Goal: Task Accomplishment & Management: Manage account settings

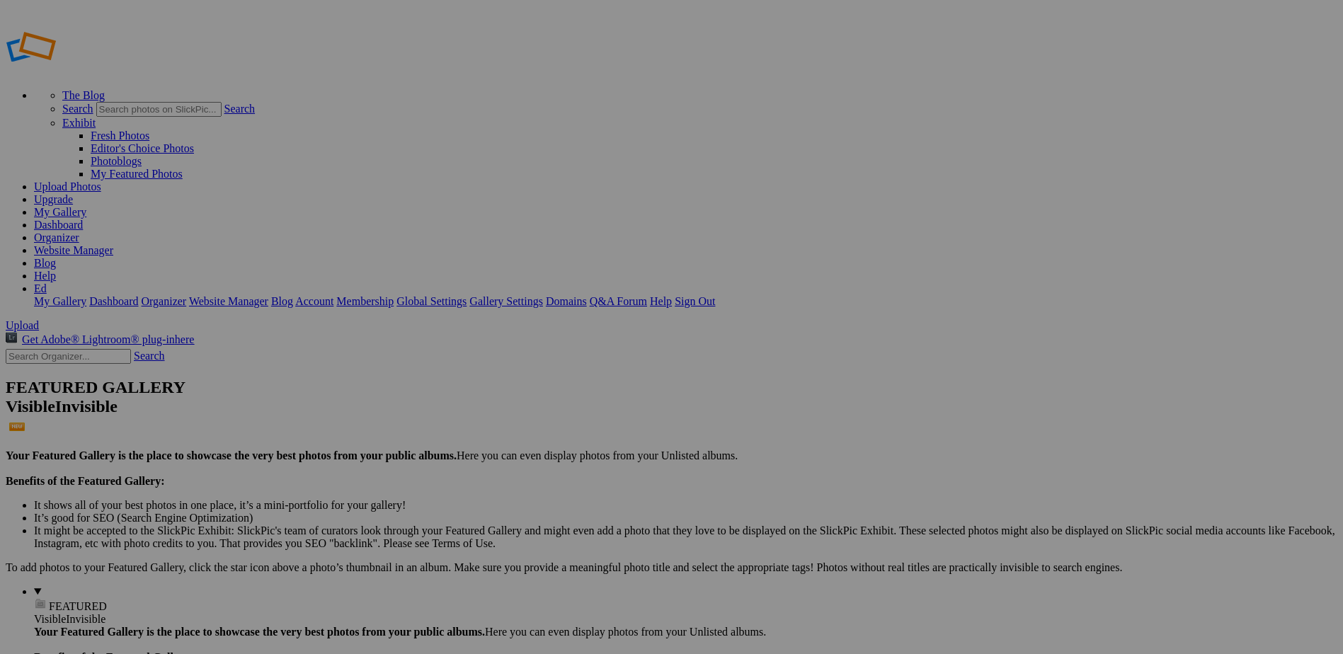
drag, startPoint x: 94, startPoint y: 149, endPoint x: 86, endPoint y: 151, distance: 7.9
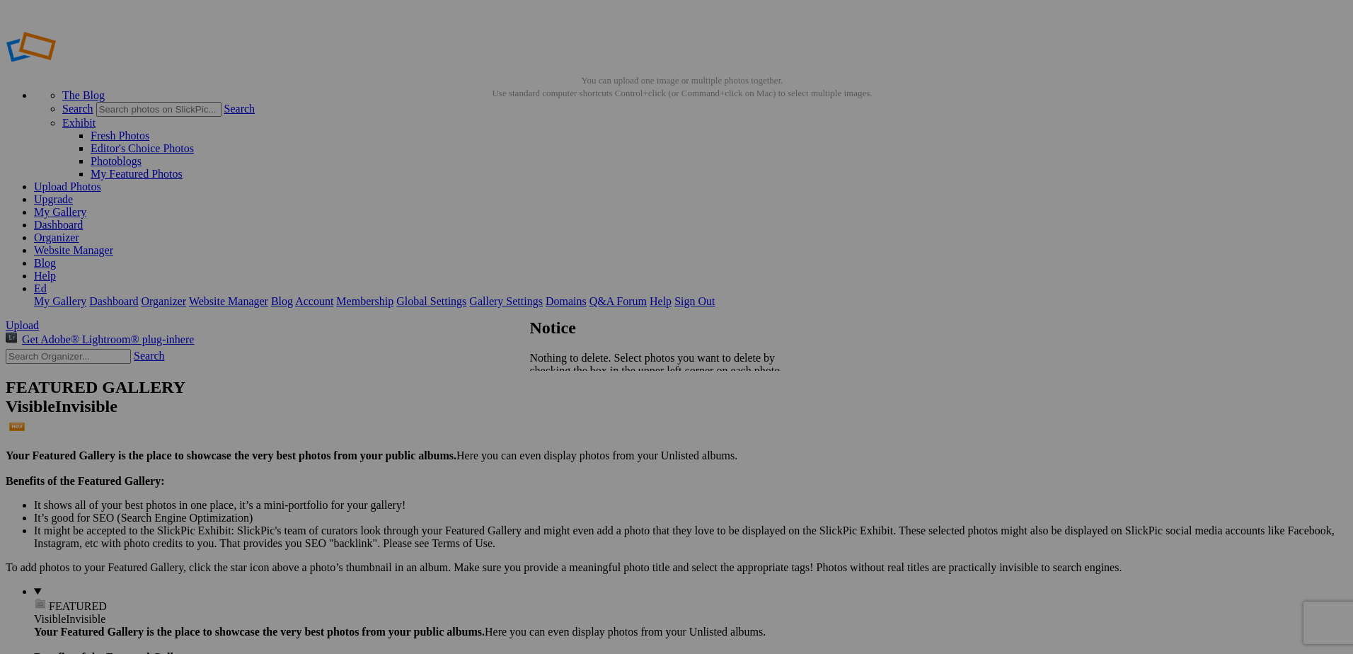
click at [556, 401] on span "Close" at bounding box center [542, 407] width 25 height 12
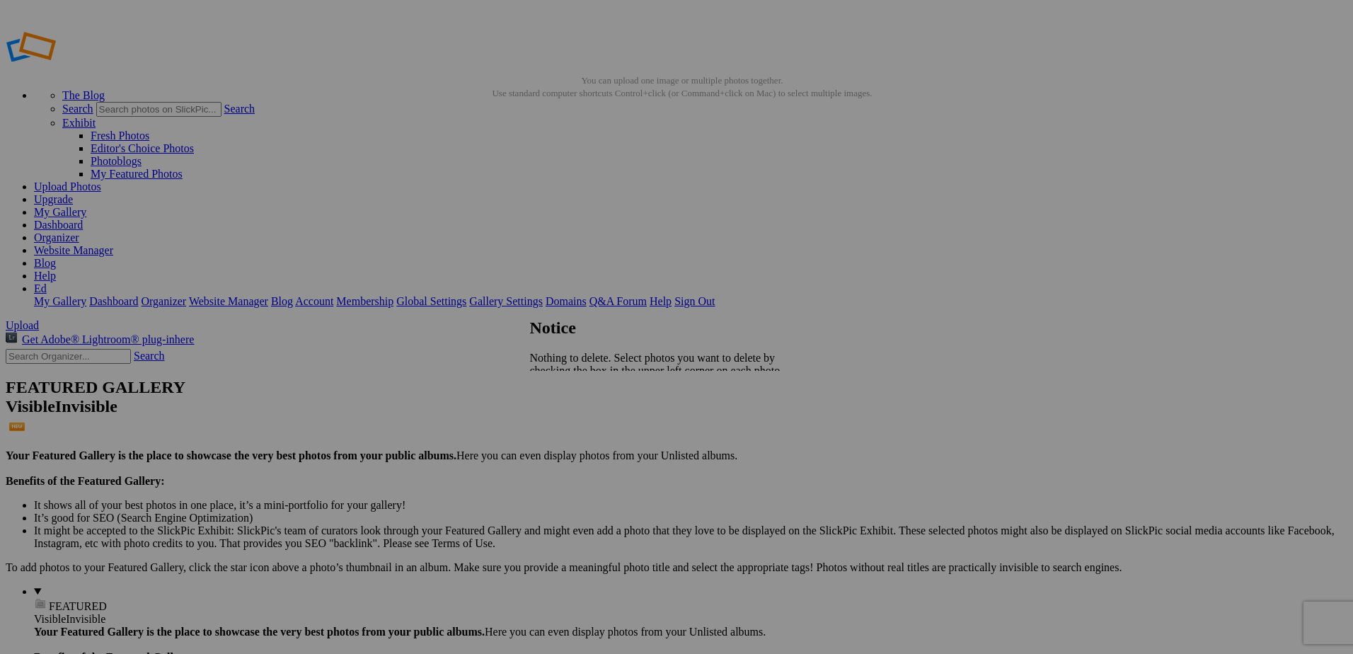
click at [556, 401] on span "Close" at bounding box center [542, 407] width 25 height 12
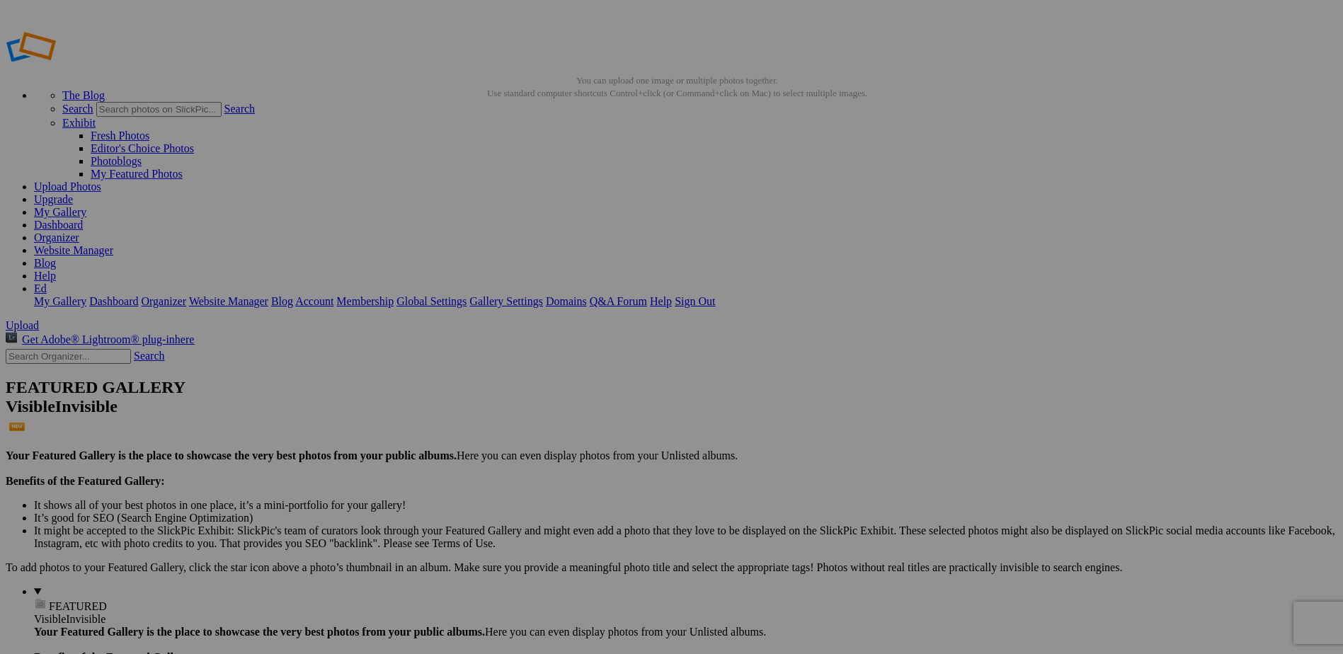
click at [83, 219] on link "Dashboard" at bounding box center [58, 225] width 49 height 12
drag, startPoint x: 406, startPoint y: 209, endPoint x: 379, endPoint y: 291, distance: 86.4
drag, startPoint x: 390, startPoint y: 195, endPoint x: 471, endPoint y: 67, distance: 151.2
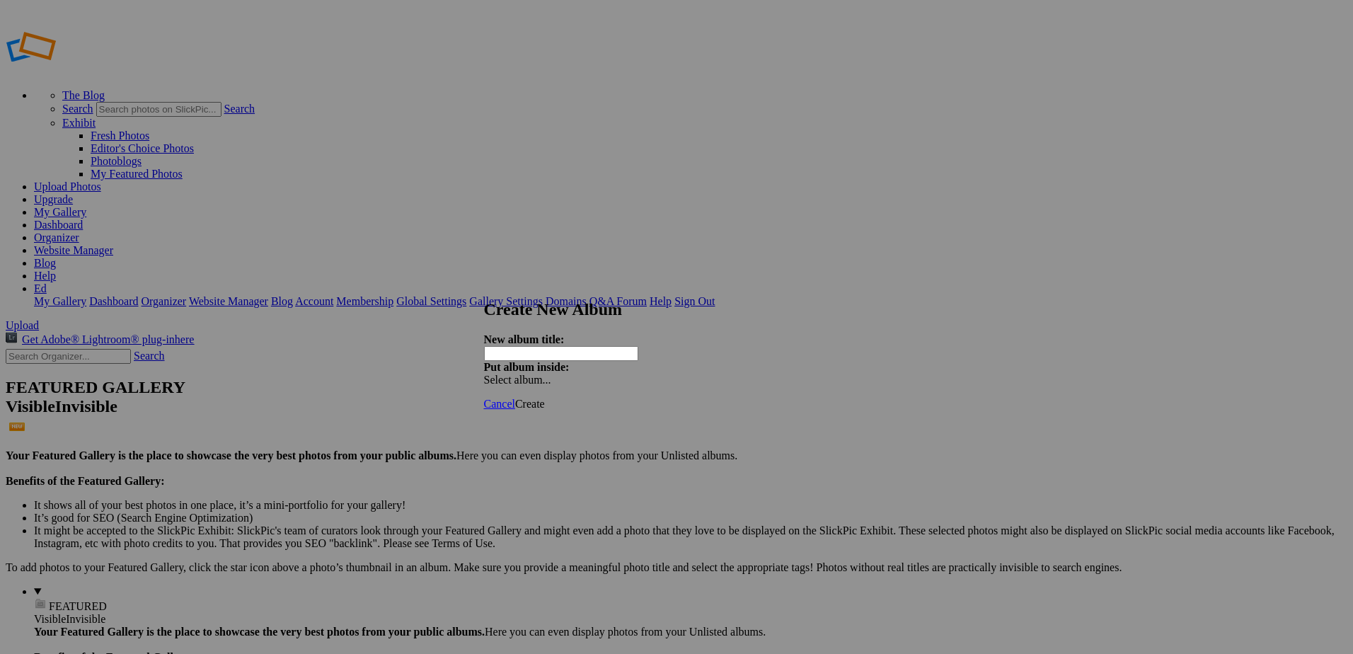
click at [542, 347] on input "text" at bounding box center [561, 353] width 154 height 15
type input "NAMIBIA 2025- Ed & [PERSON_NAME]"
click at [633, 374] on div "Select album..." at bounding box center [558, 380] width 149 height 13
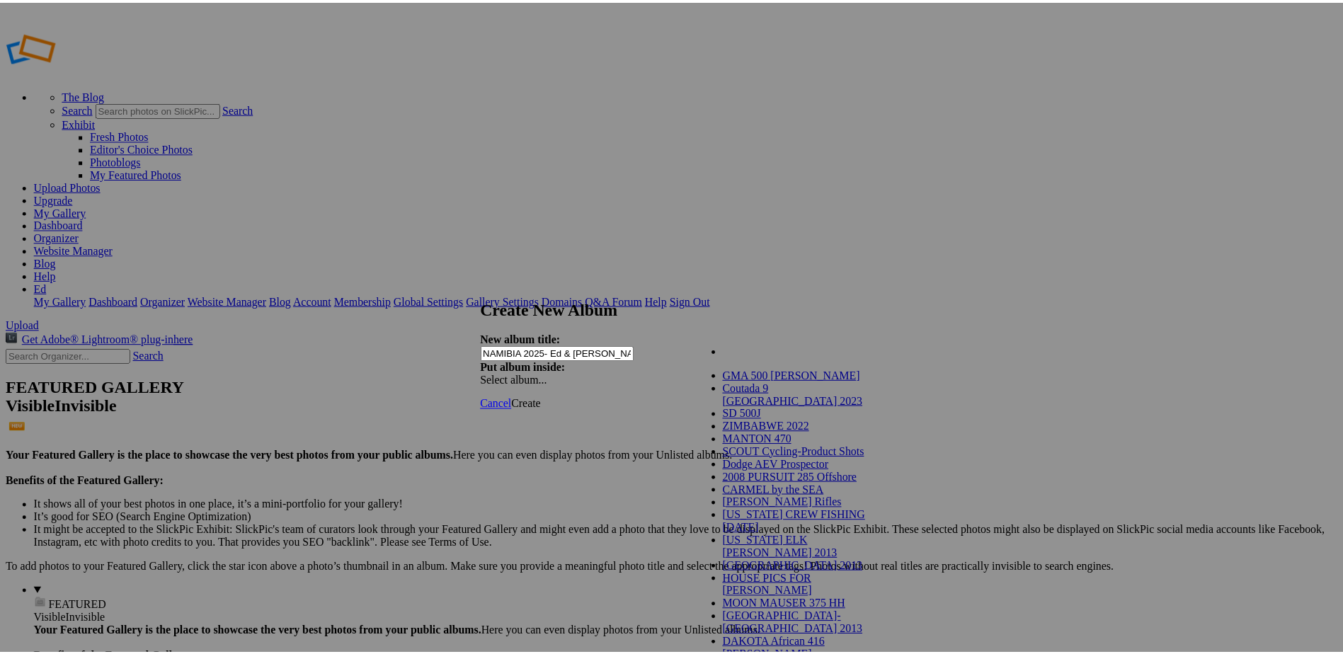
scroll to position [16, 0]
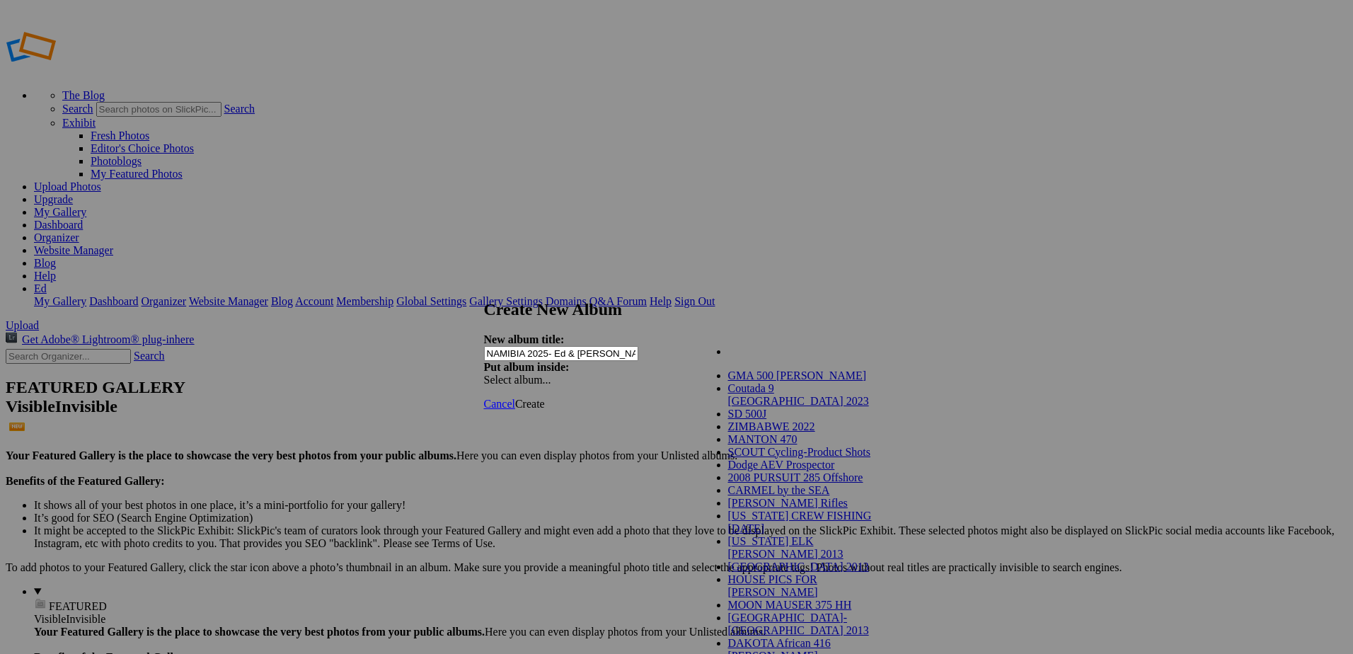
click at [859, 326] on div "Create New Album New album title: NAMIBIA 2025- Ed & Michelle Put album inside:…" at bounding box center [671, 343] width 375 height 86
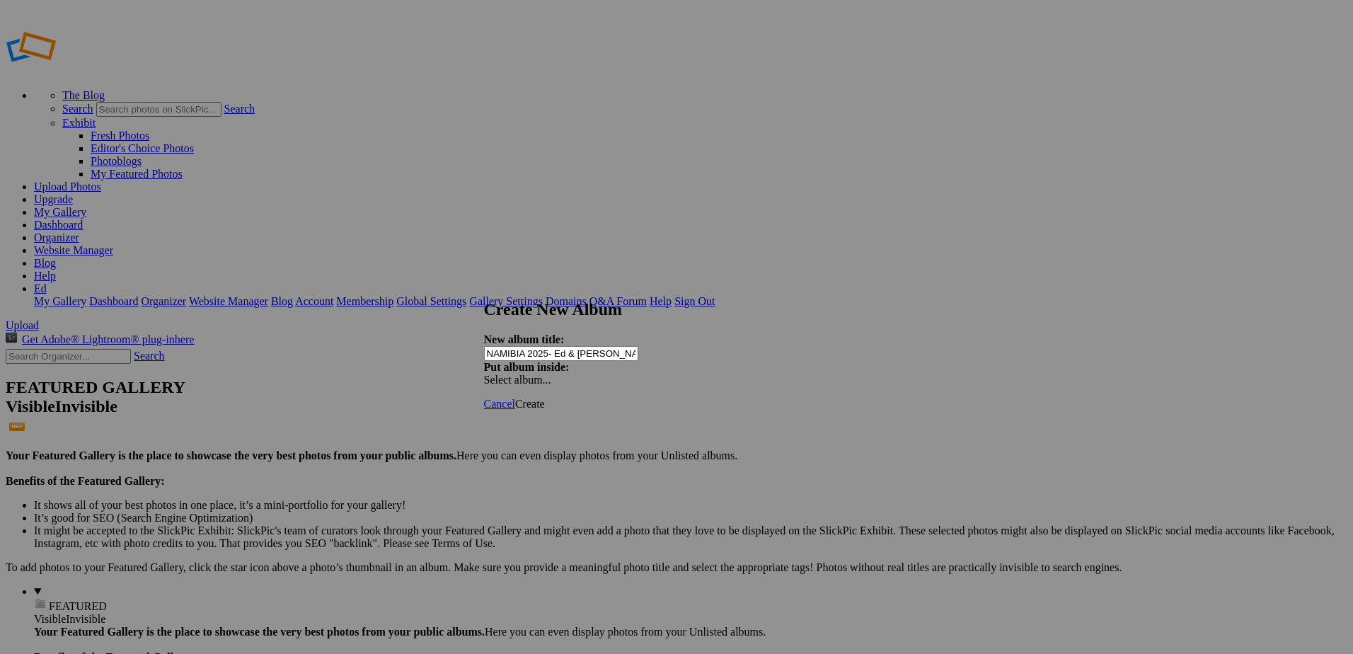
click at [633, 374] on div "Select album..." at bounding box center [558, 380] width 149 height 13
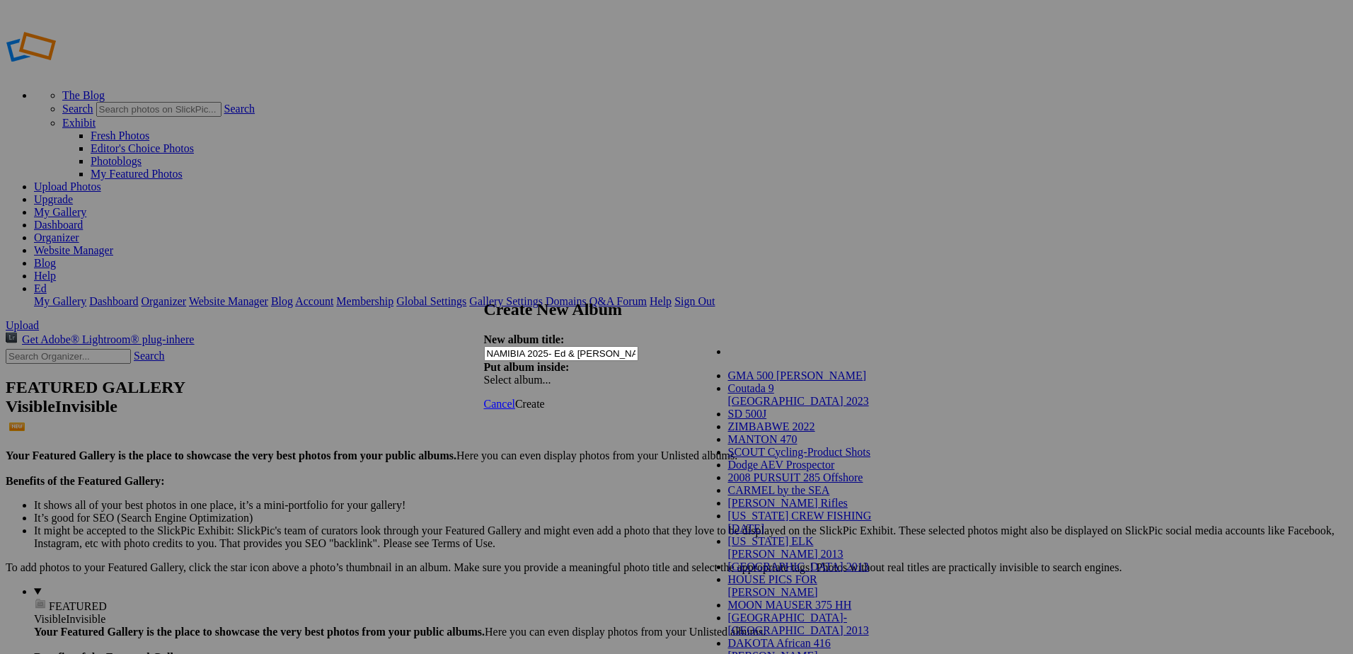
click at [859, 333] on div "New album title: NAMIBIA 2025- Ed & Michelle Put album inside: Select album..." at bounding box center [671, 359] width 375 height 53
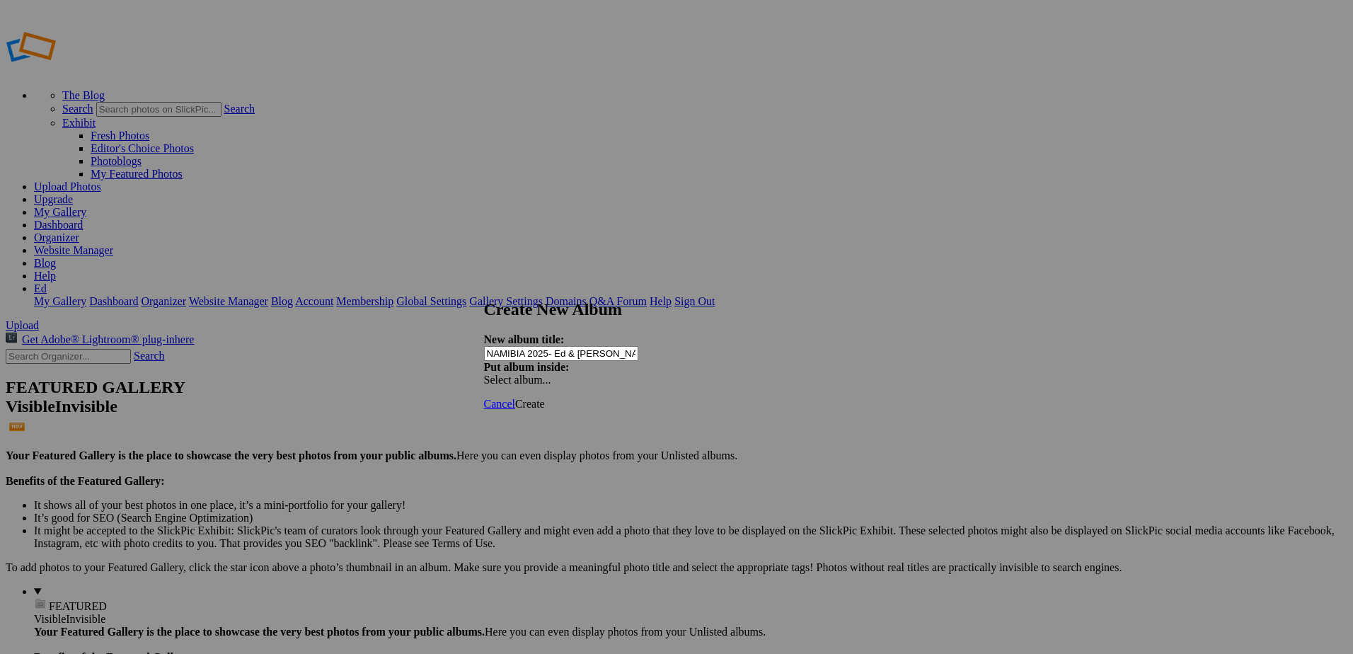
click at [545, 398] on span "Create" at bounding box center [530, 404] width 30 height 12
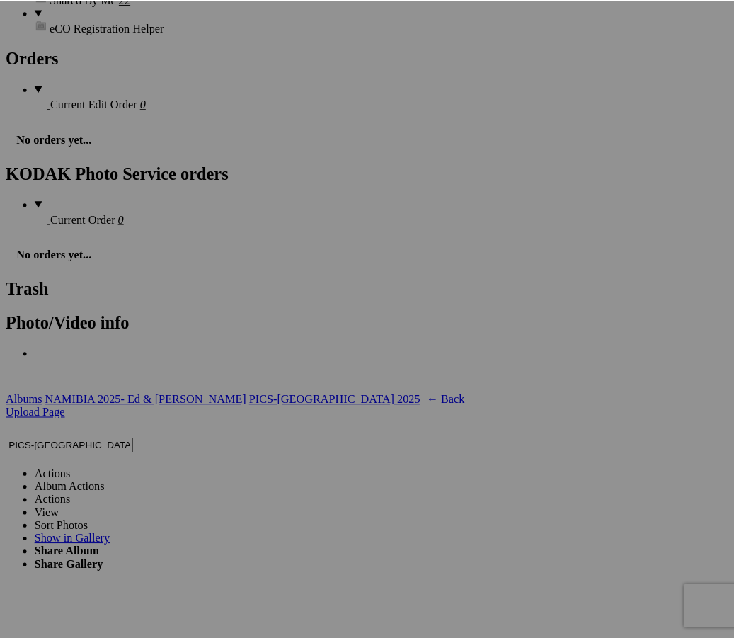
scroll to position [2478, 0]
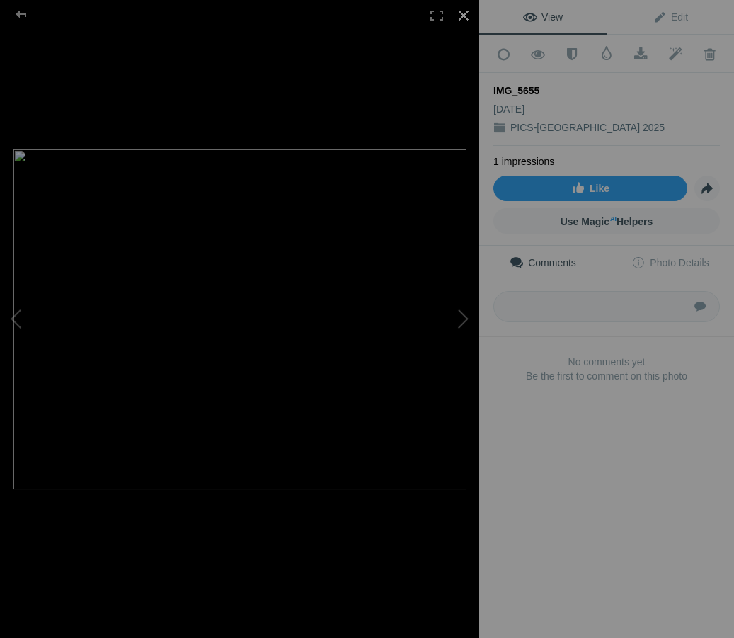
click at [461, 13] on div at bounding box center [463, 15] width 31 height 31
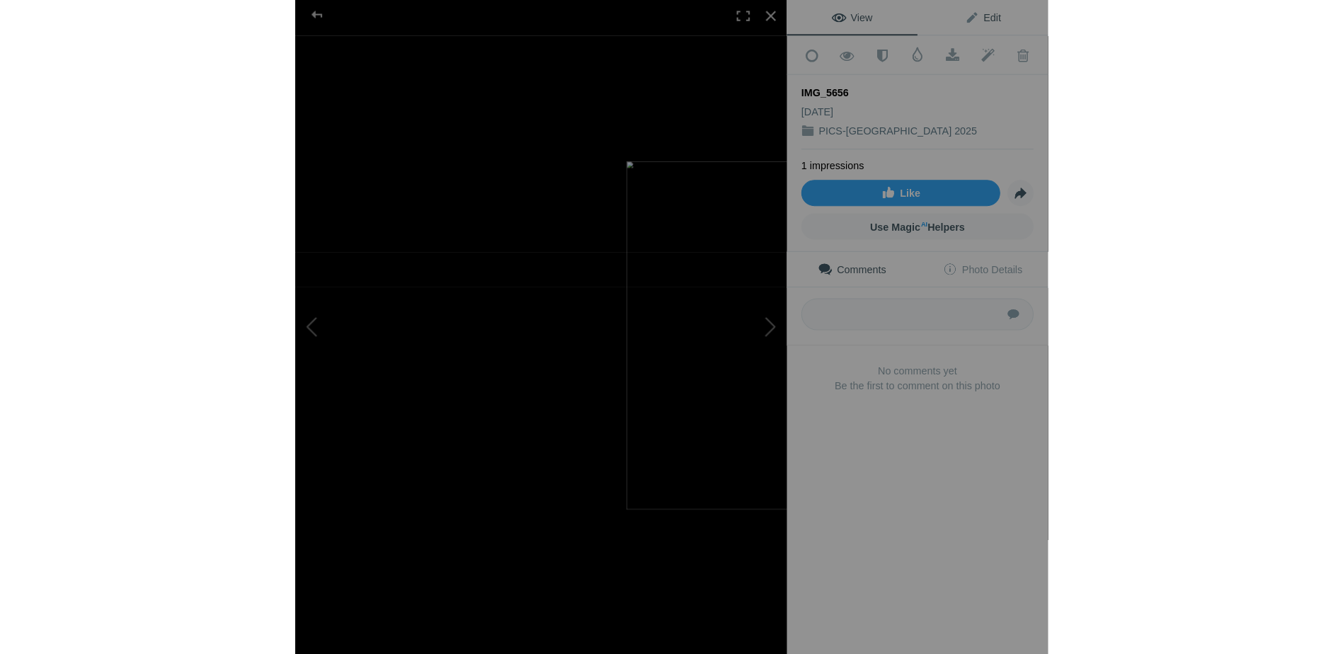
scroll to position [1899, 0]
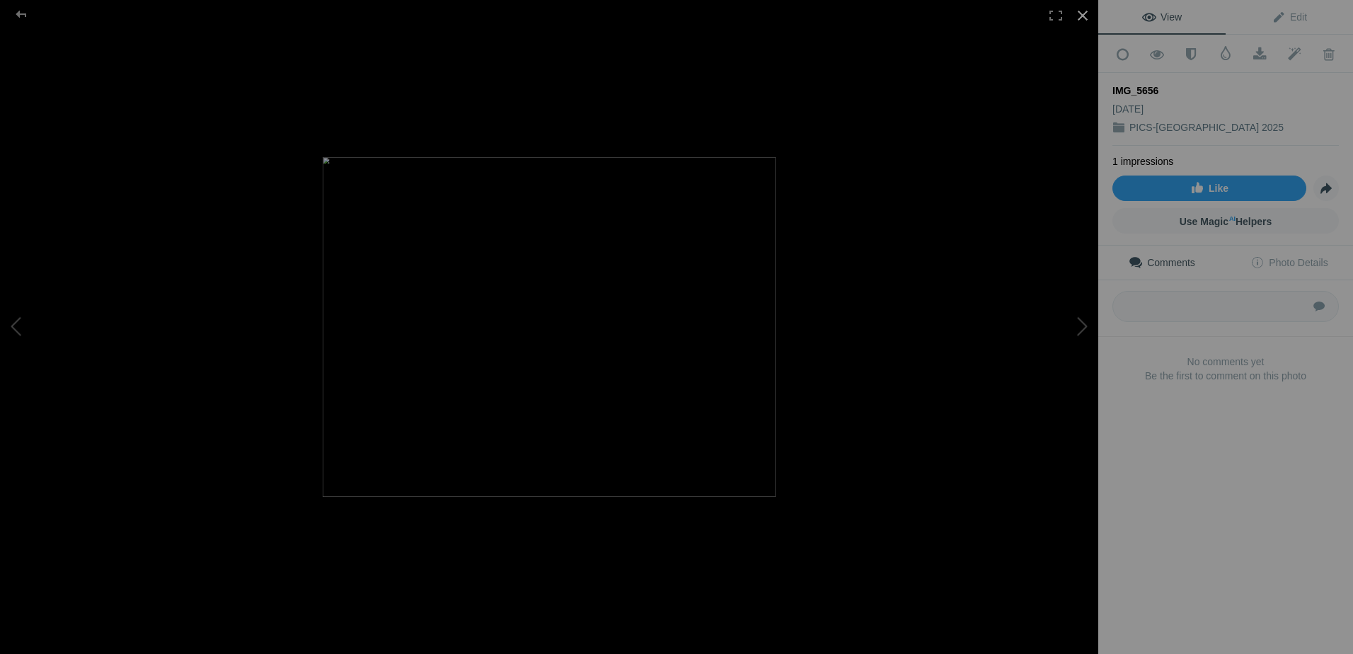
click at [723, 16] on div at bounding box center [1082, 15] width 31 height 31
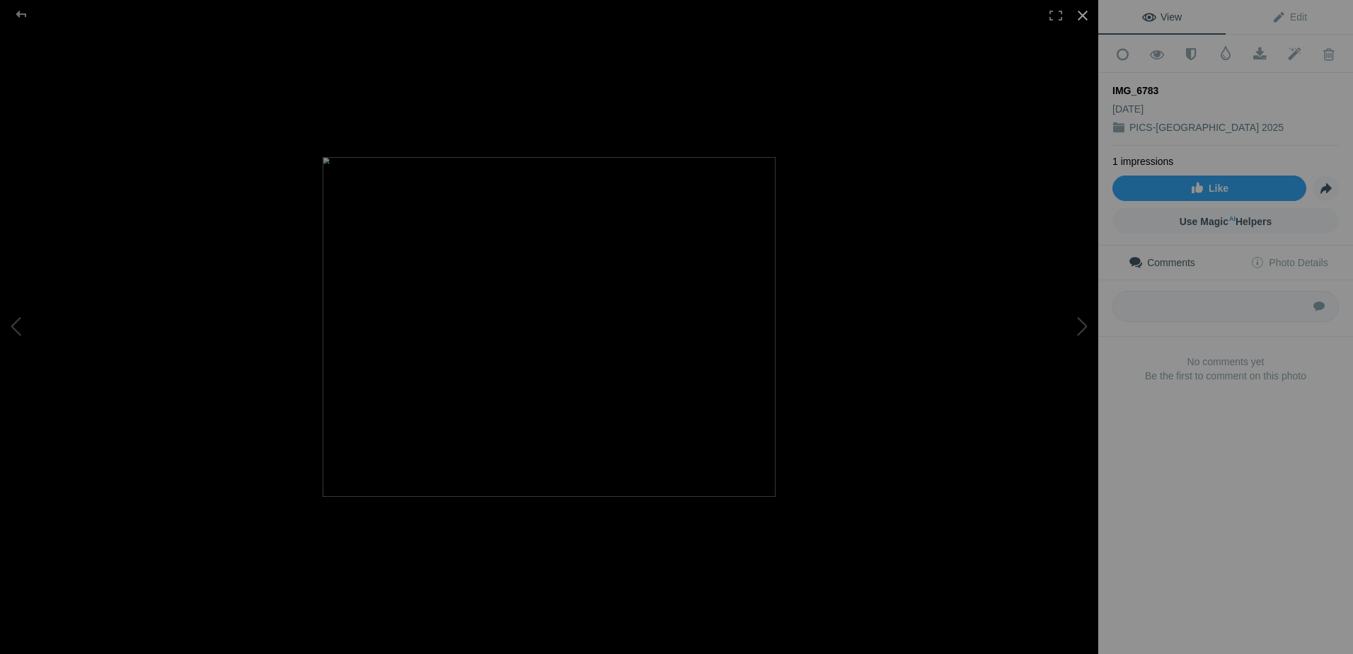
click at [723, 12] on div at bounding box center [1082, 15] width 31 height 31
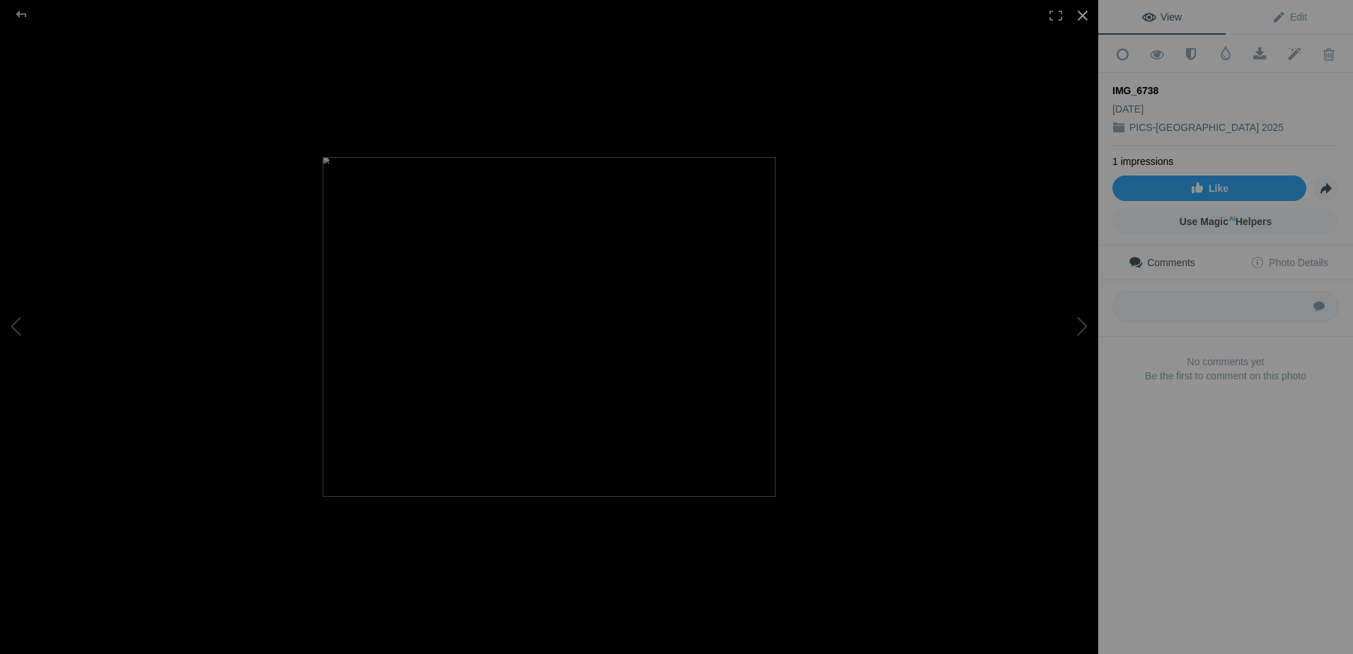
click at [723, 15] on div at bounding box center [1082, 15] width 31 height 31
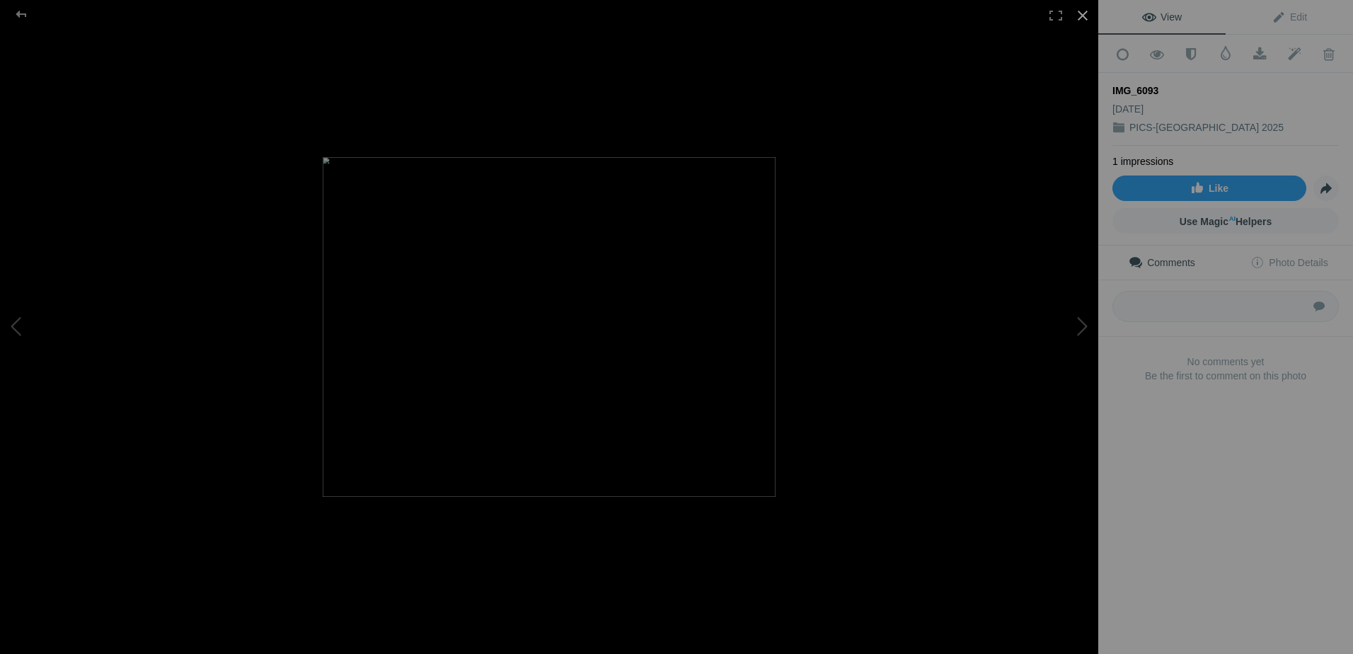
click at [723, 13] on div at bounding box center [1082, 15] width 31 height 31
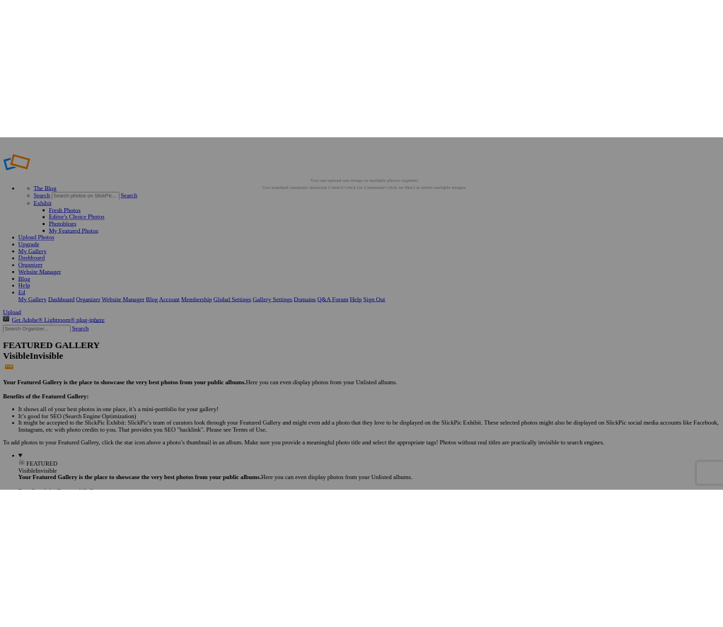
scroll to position [0, 0]
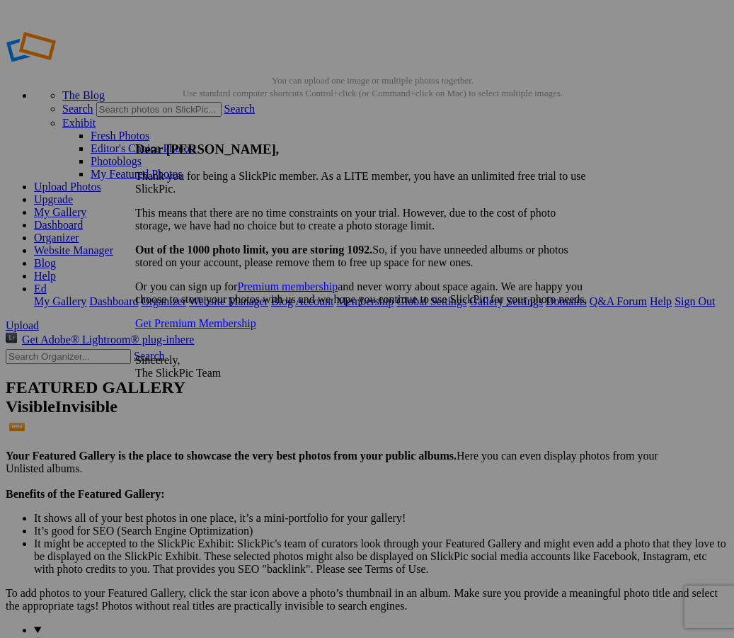
click at [651, 270] on div at bounding box center [361, 313] width 723 height 627
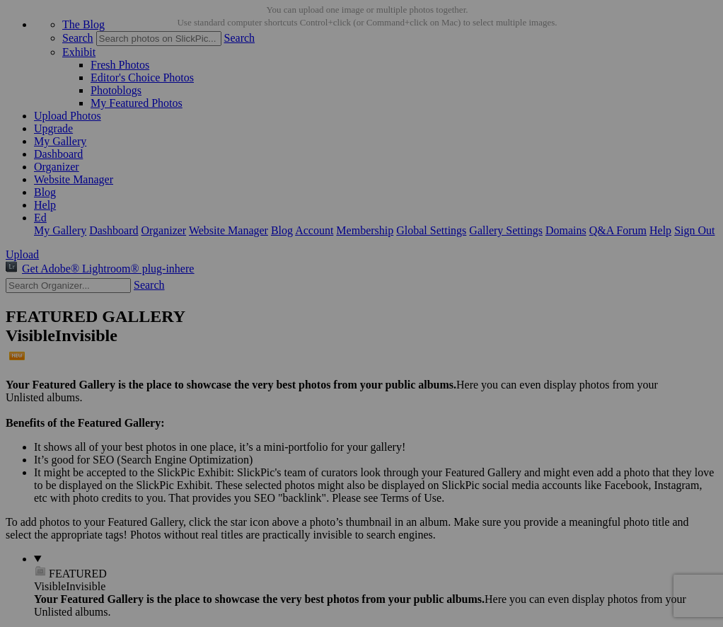
scroll to position [142, 0]
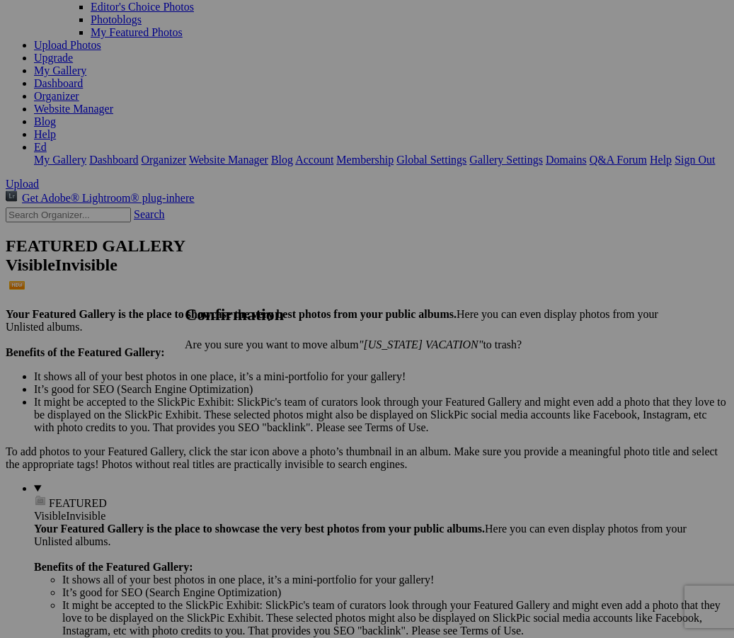
click at [232, 370] on link "Yes" at bounding box center [224, 368] width 16 height 12
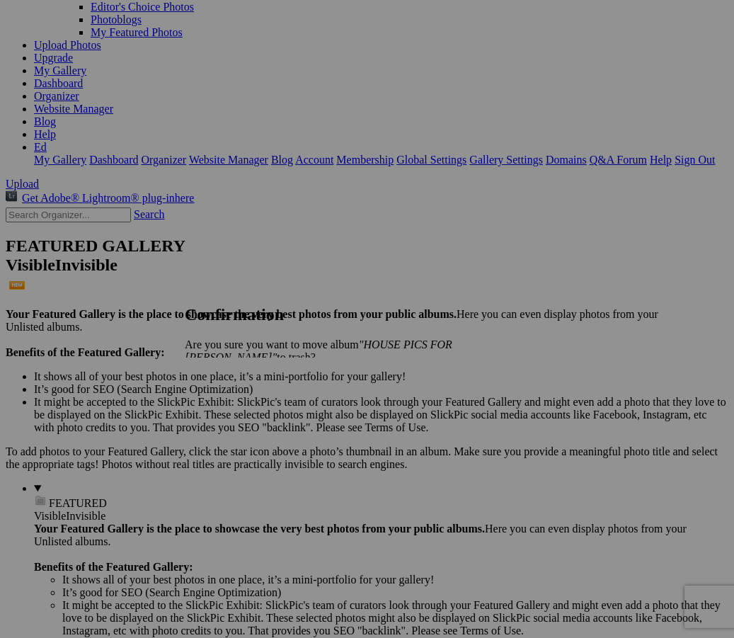
click at [232, 375] on link "Yes" at bounding box center [224, 381] width 16 height 12
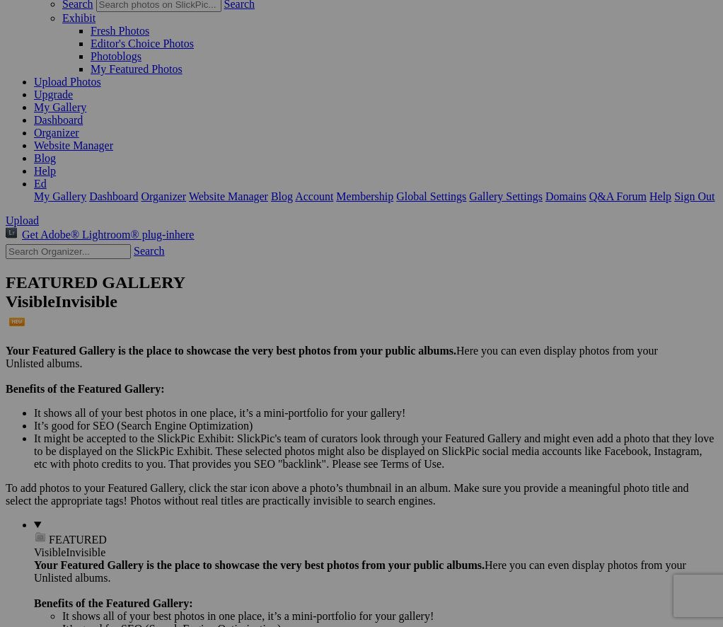
scroll to position [71, 0]
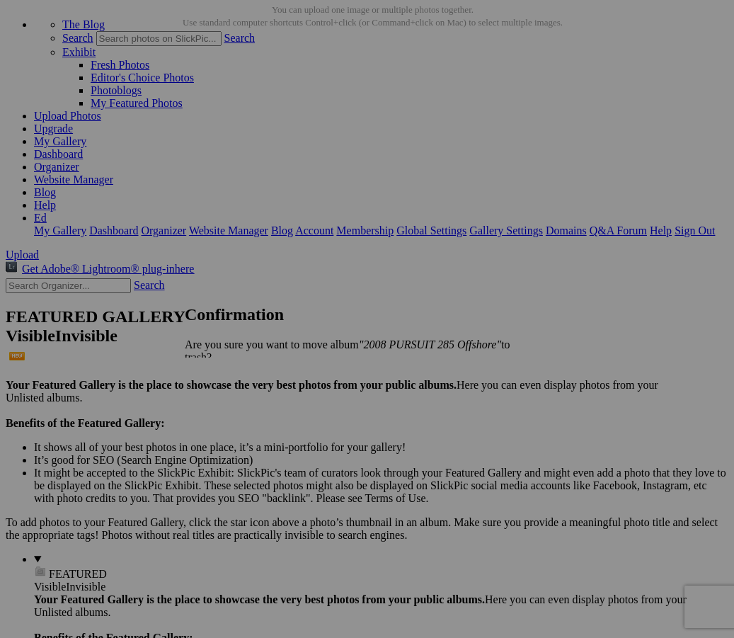
click at [232, 375] on span "Yes" at bounding box center [224, 381] width 16 height 12
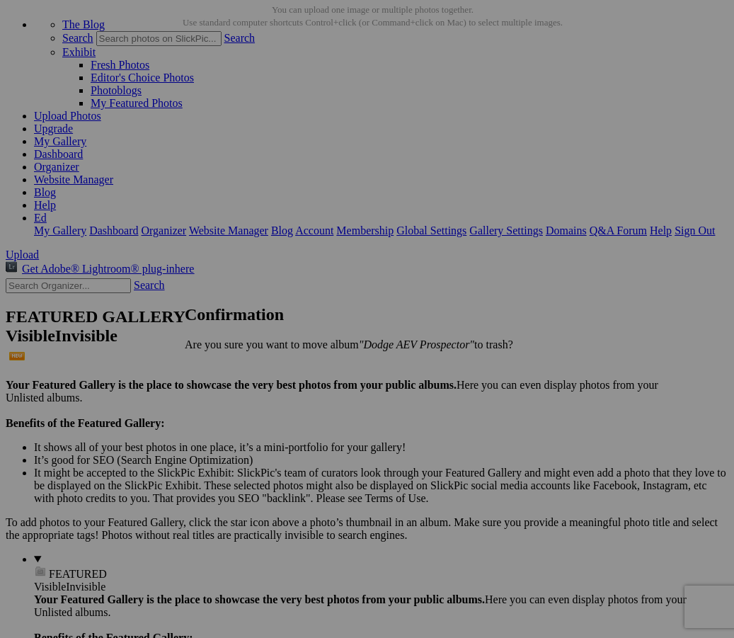
click at [232, 367] on link "Yes" at bounding box center [224, 368] width 16 height 12
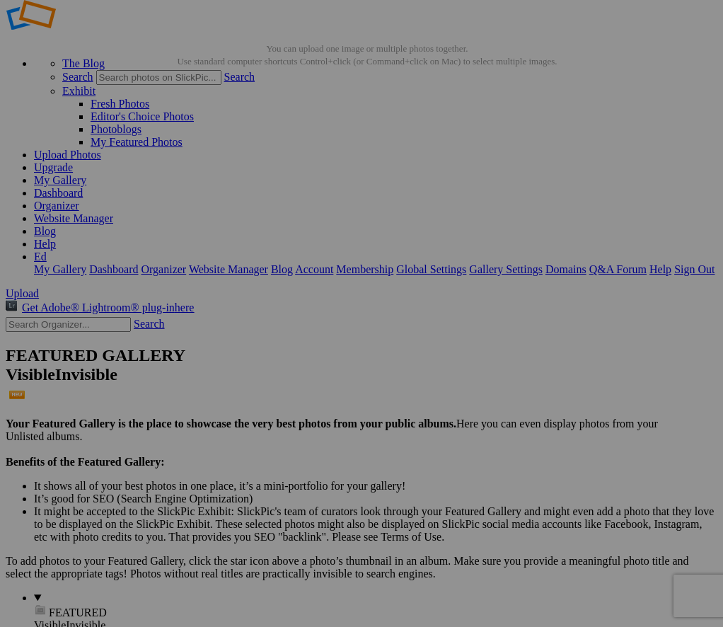
scroll to position [0, 0]
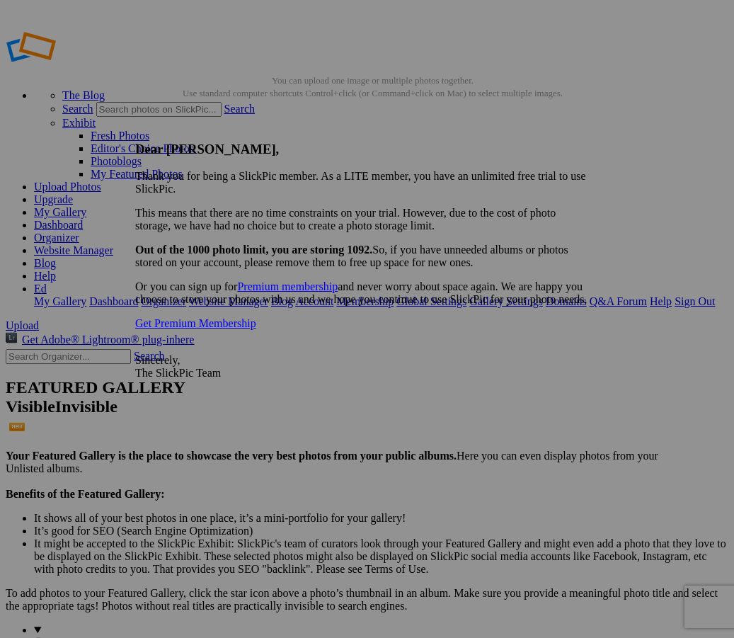
click at [663, 275] on div at bounding box center [361, 313] width 723 height 627
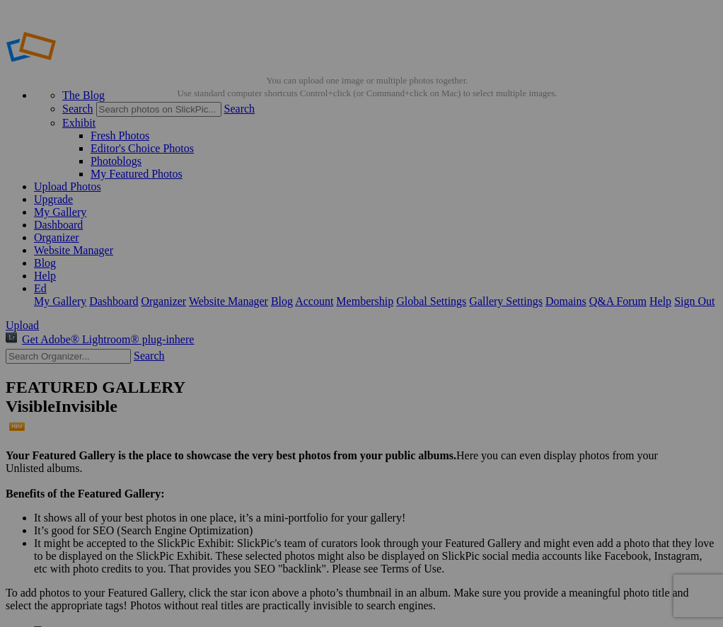
click at [83, 219] on link "Dashboard" at bounding box center [58, 225] width 49 height 12
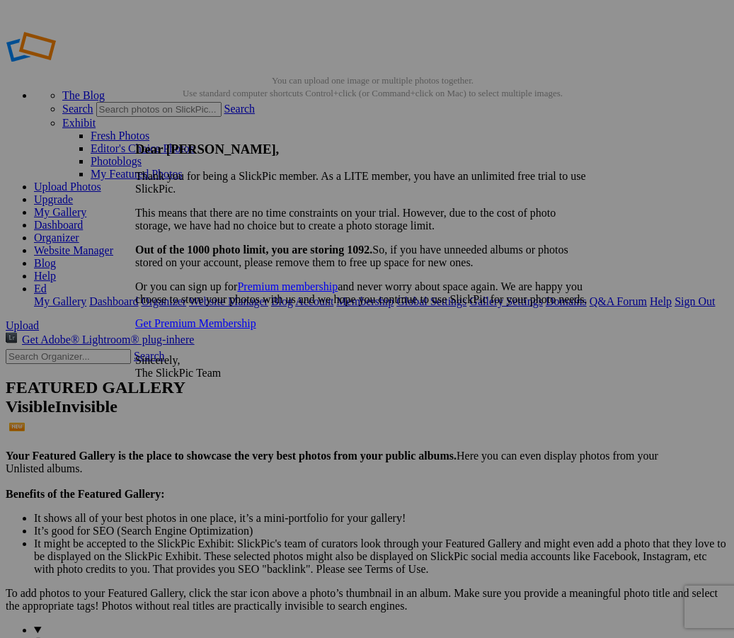
click at [234, 532] on div at bounding box center [361, 313] width 723 height 627
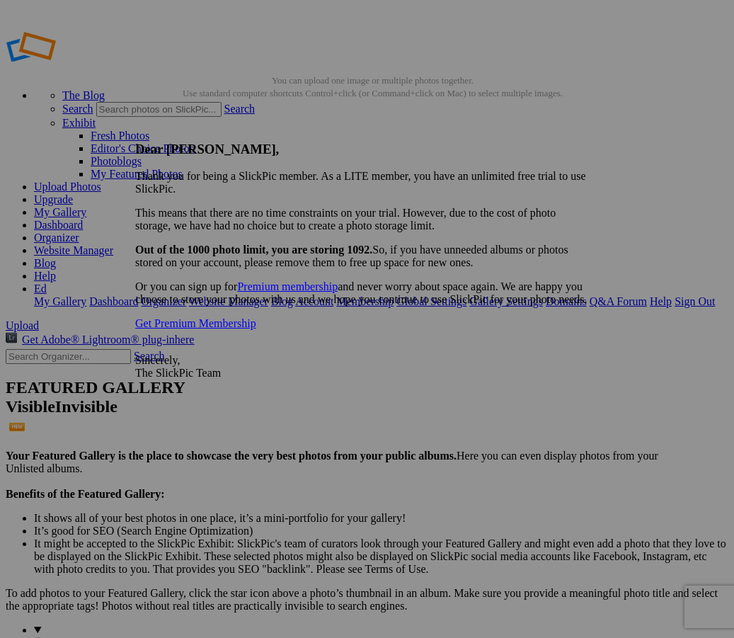
click at [683, 280] on div at bounding box center [361, 313] width 723 height 627
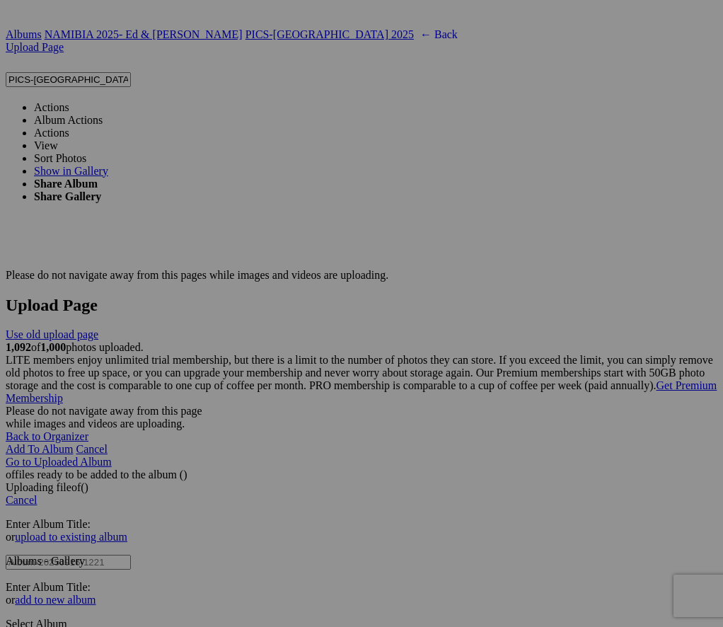
scroll to position [2690, 0]
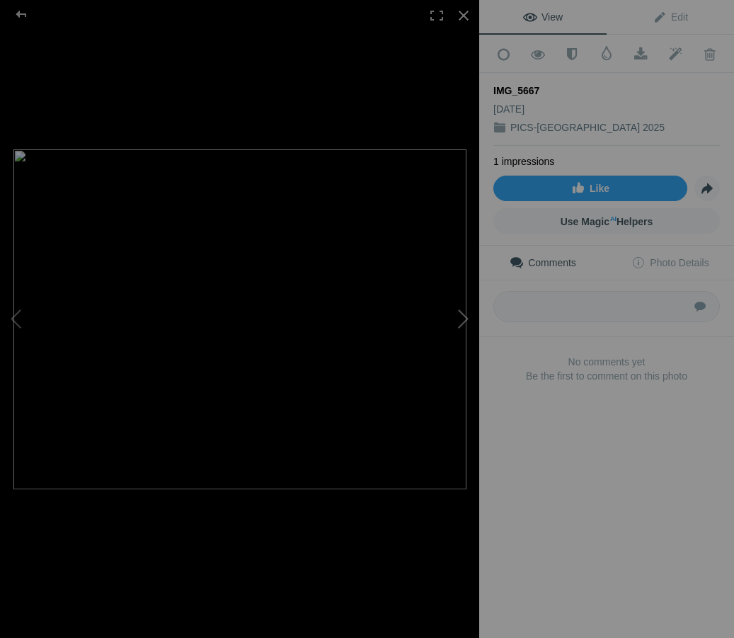
click at [457, 314] on button at bounding box center [426, 318] width 106 height 229
click at [464, 13] on div at bounding box center [463, 15] width 31 height 31
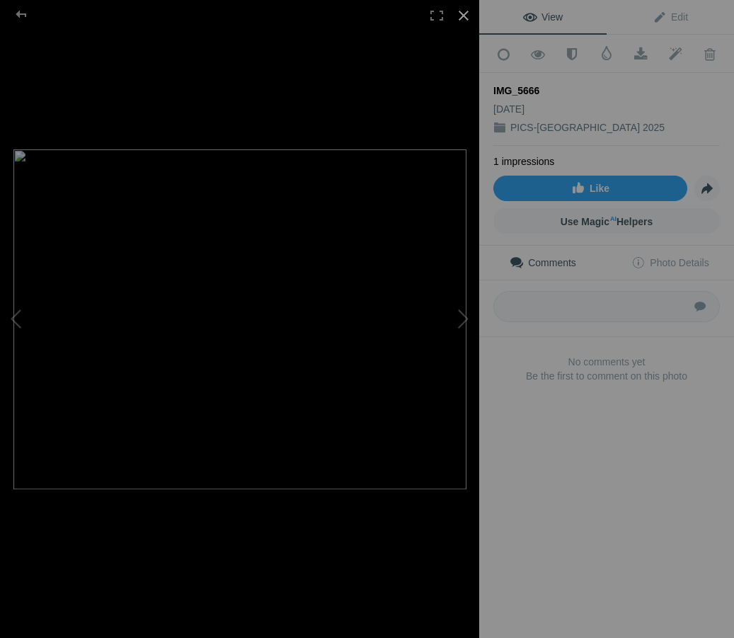
click at [458, 14] on div at bounding box center [463, 15] width 31 height 31
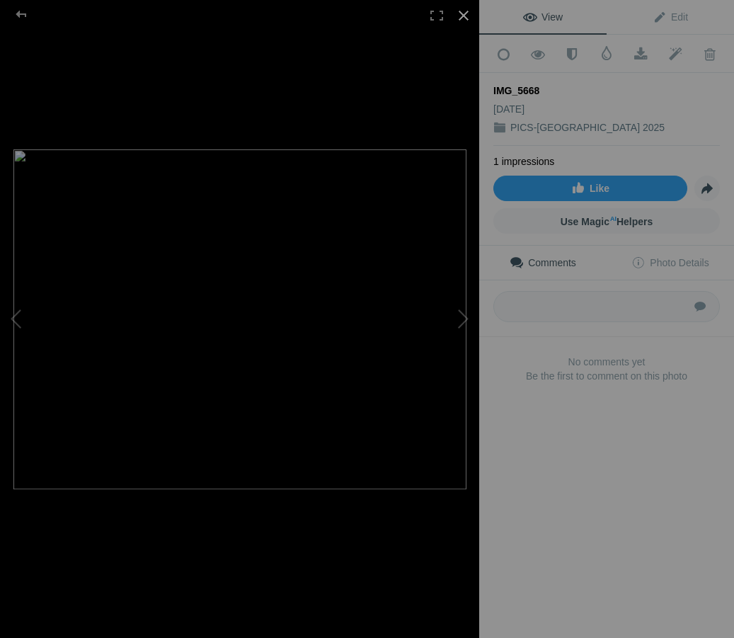
click at [462, 13] on div at bounding box center [463, 15] width 31 height 31
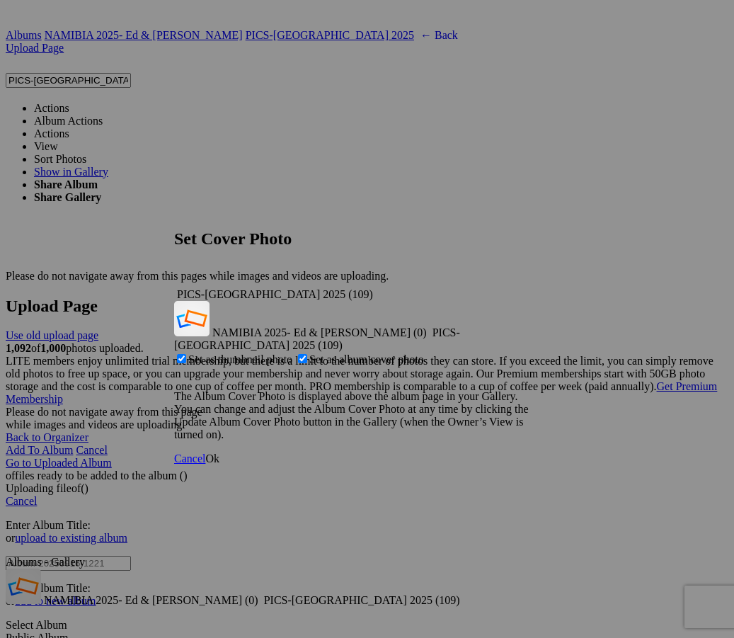
click at [219, 452] on span "Ok" at bounding box center [212, 458] width 14 height 12
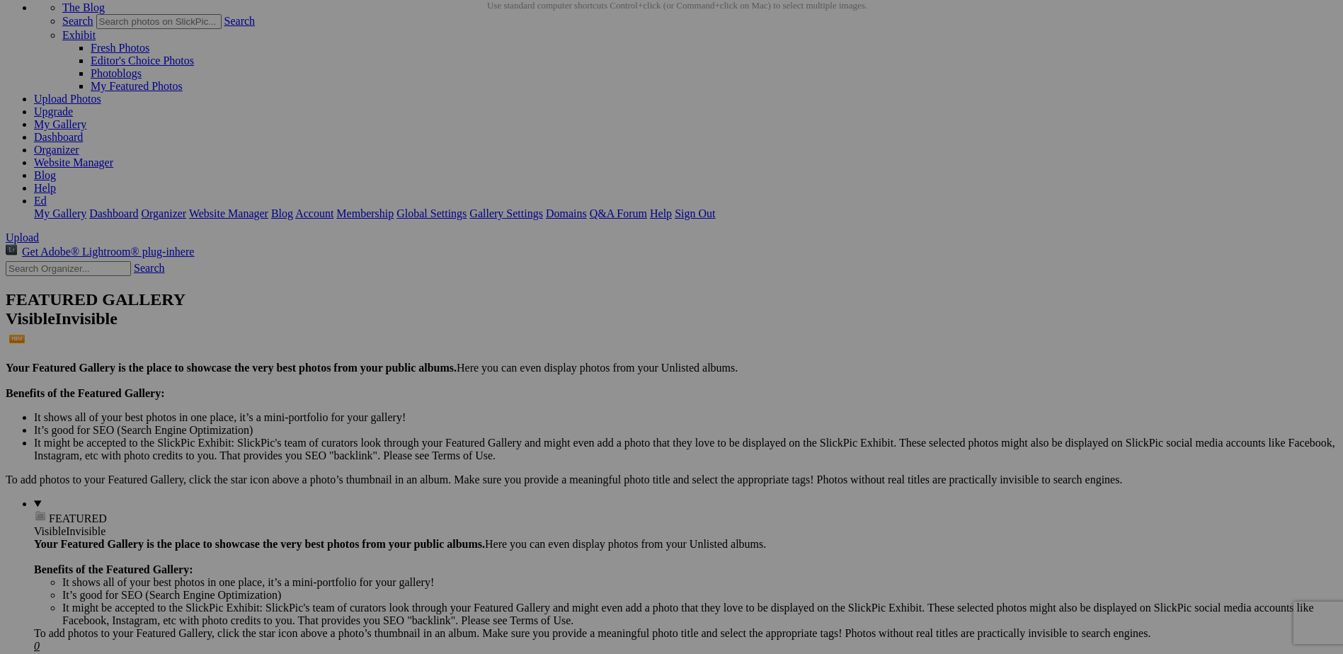
scroll to position [0, 0]
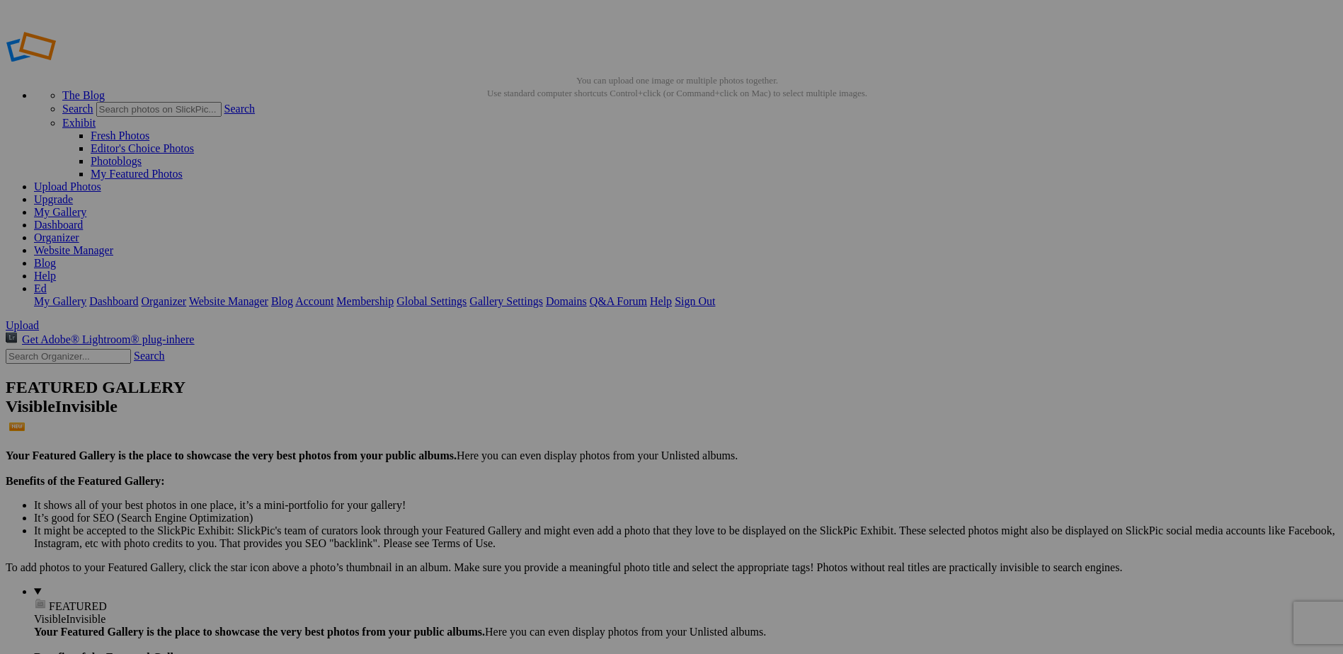
click at [47, 282] on link "Ed" at bounding box center [40, 288] width 13 height 12
click at [715, 295] on link "Sign Out" at bounding box center [695, 301] width 40 height 12
